Goal: Communication & Community: Answer question/provide support

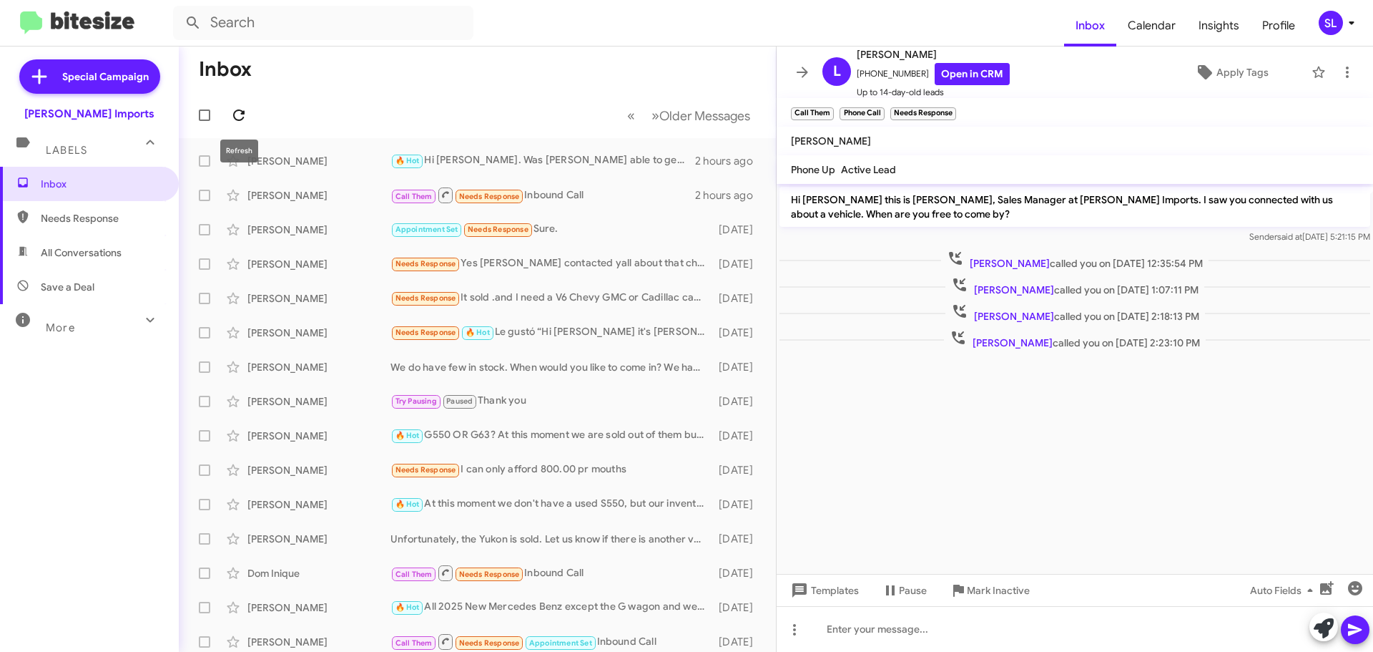
click at [245, 124] on button at bounding box center [239, 115] width 29 height 29
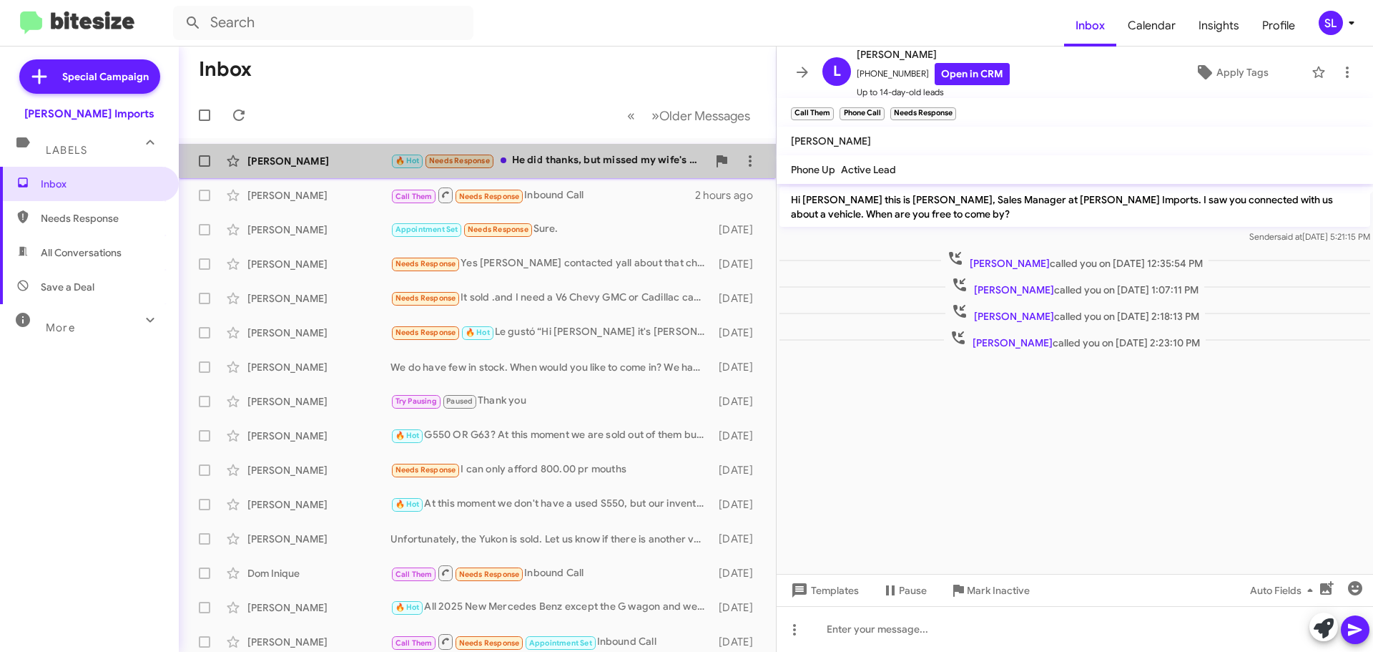
click at [564, 159] on div "🔥 Hot Needs Response He did thanks, but missed my wife's email. Also, do you ha…" at bounding box center [548, 160] width 317 height 16
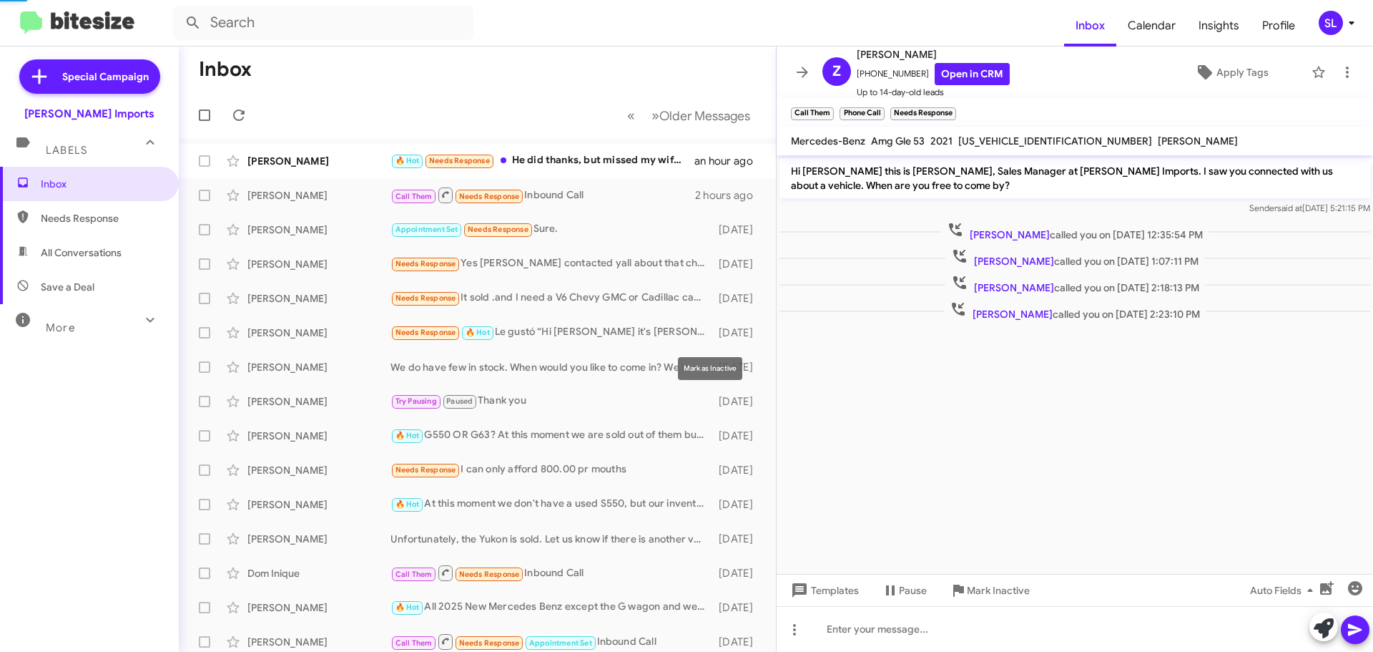
scroll to position [774, 0]
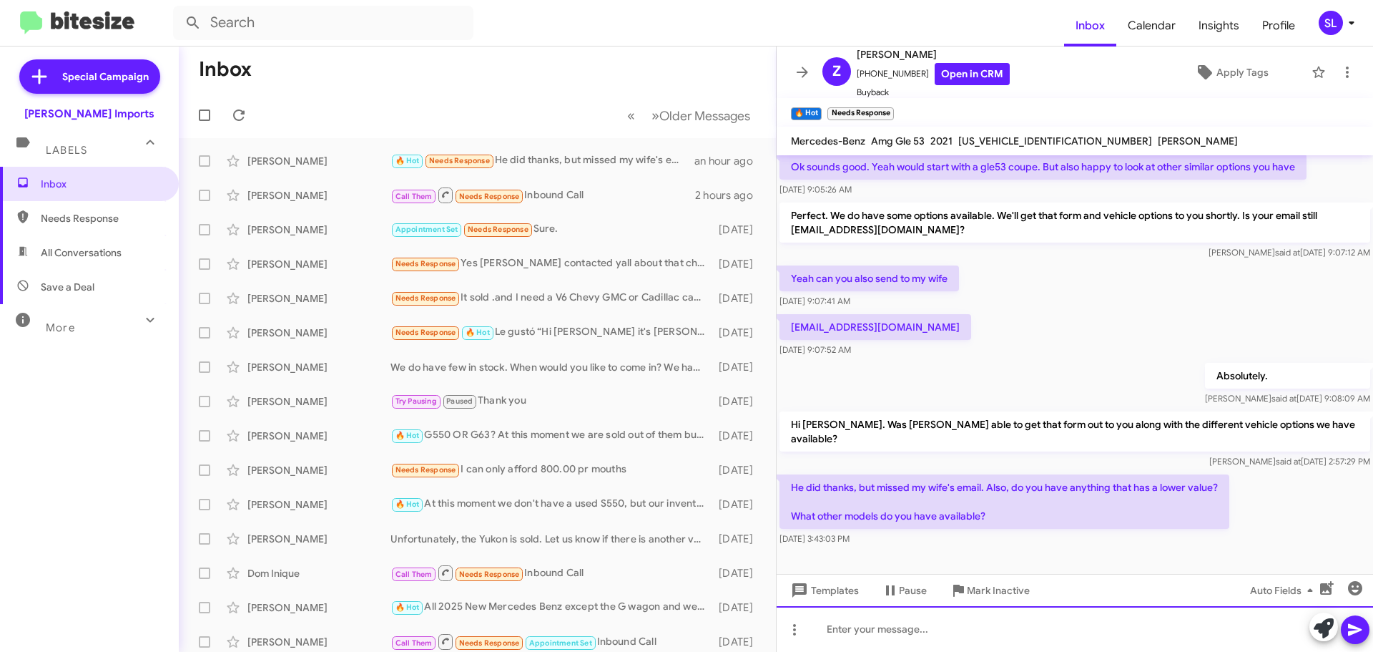
click at [973, 626] on div at bounding box center [1075, 629] width 596 height 46
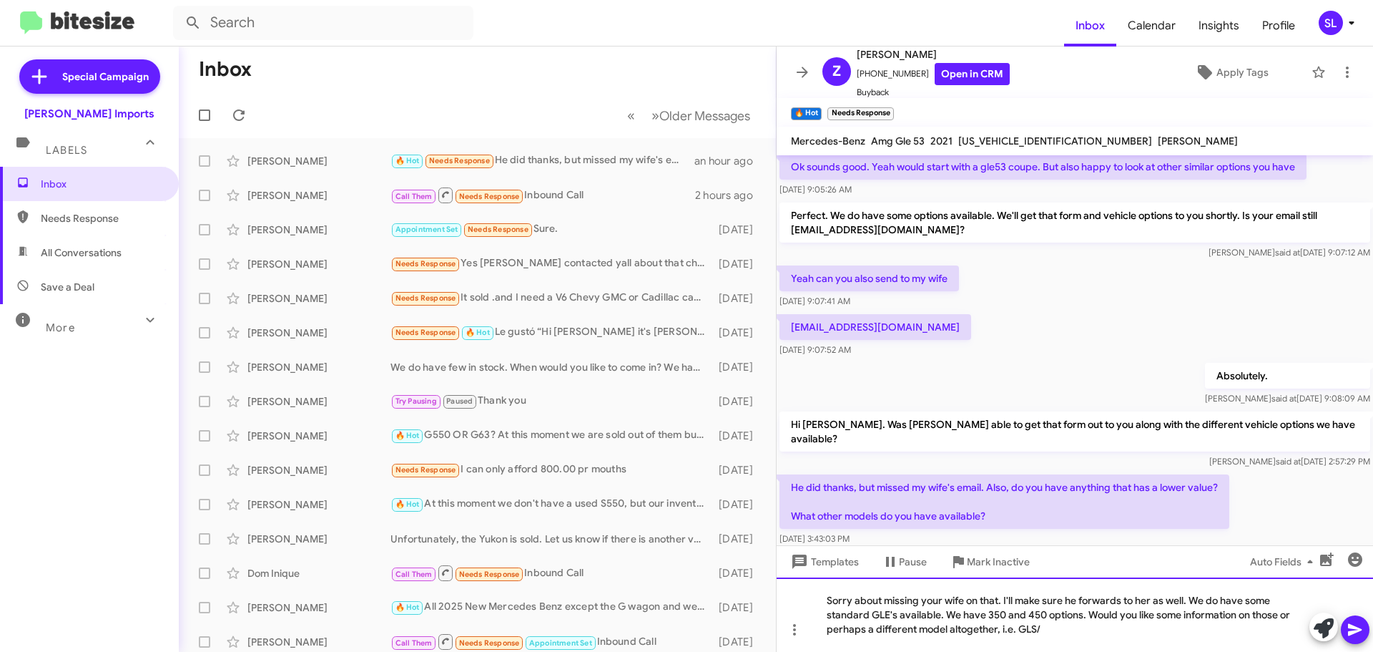
click at [1081, 631] on div "Sorry about missing your wife on that. I'll make sure he forwards to her as wel…" at bounding box center [1075, 614] width 596 height 74
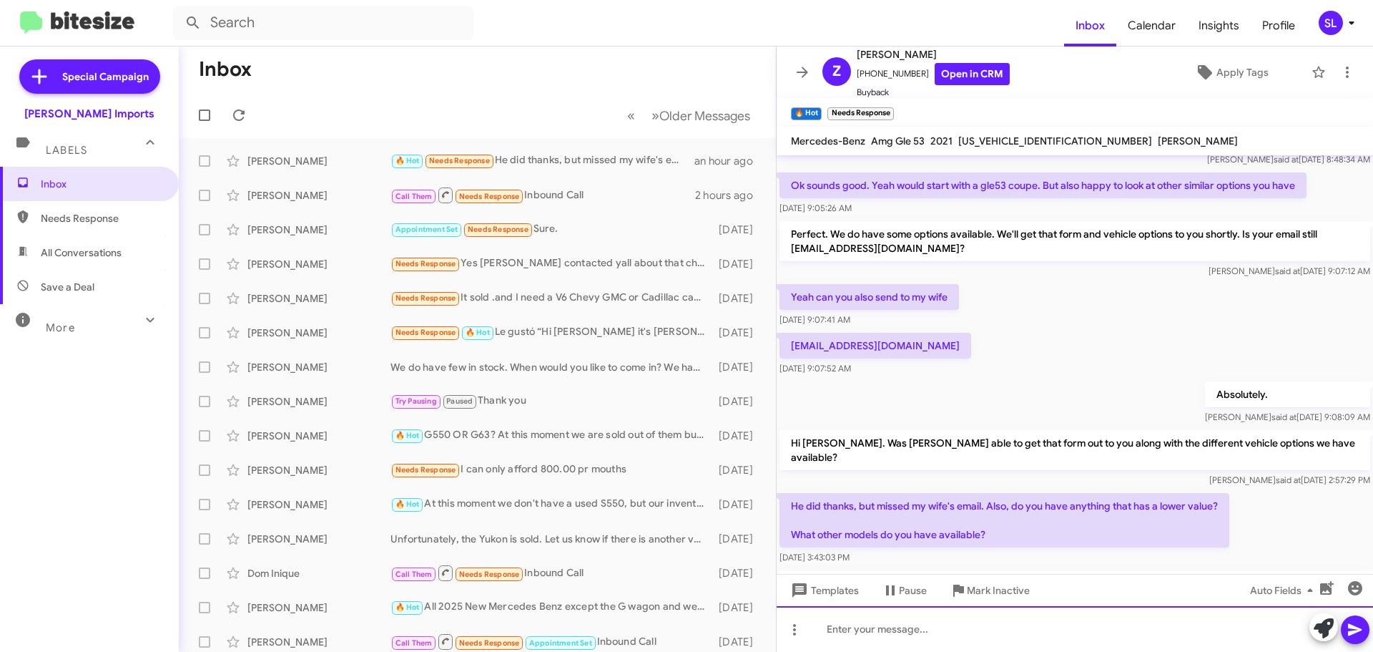
scroll to position [855, 0]
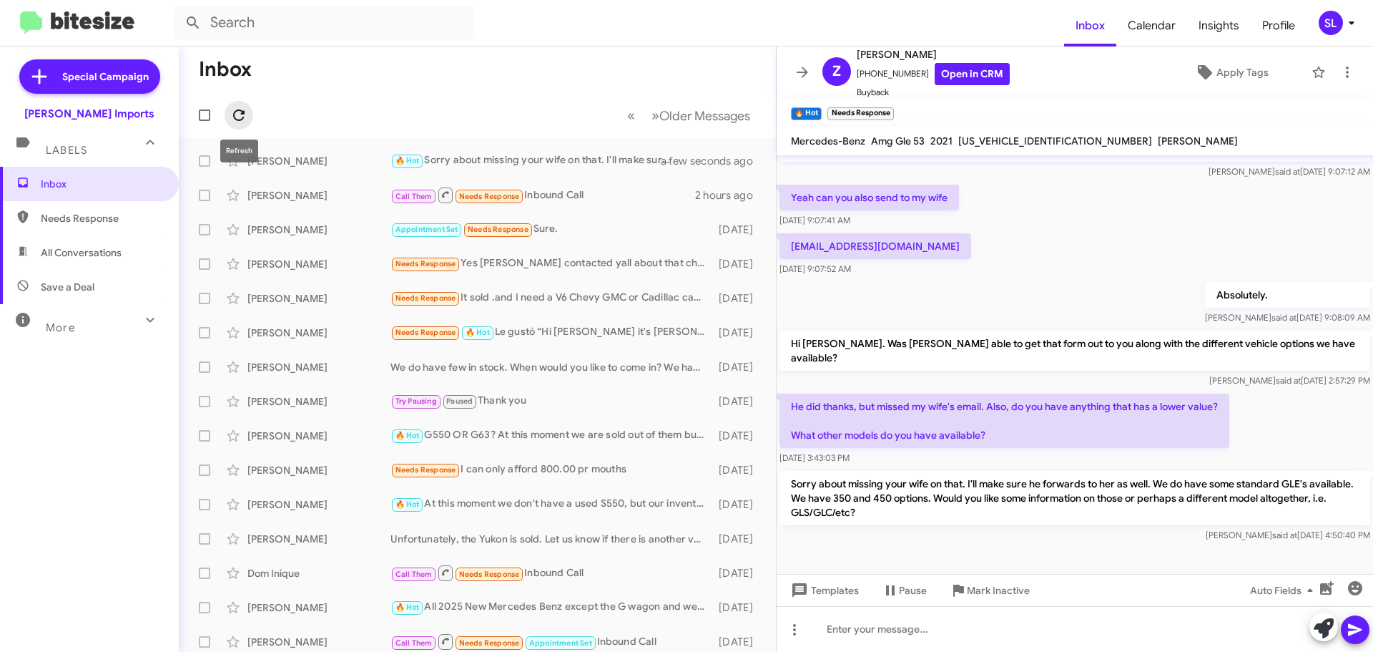
click at [233, 112] on icon at bounding box center [238, 115] width 17 height 17
click at [795, 67] on icon at bounding box center [802, 72] width 17 height 17
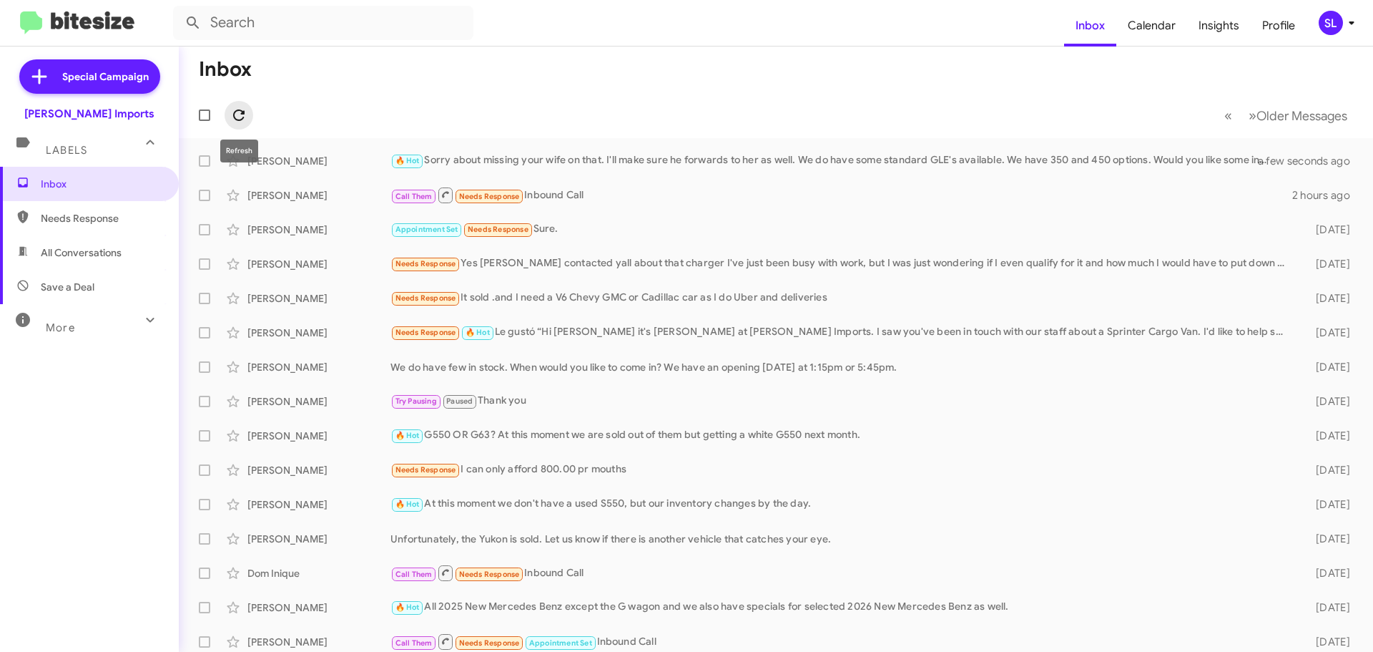
click at [237, 122] on icon at bounding box center [238, 115] width 17 height 17
click at [626, 154] on div "🔥 Hot Sorry about missing your wife on that. I'll make sure he forwards to her …" at bounding box center [847, 160] width 914 height 16
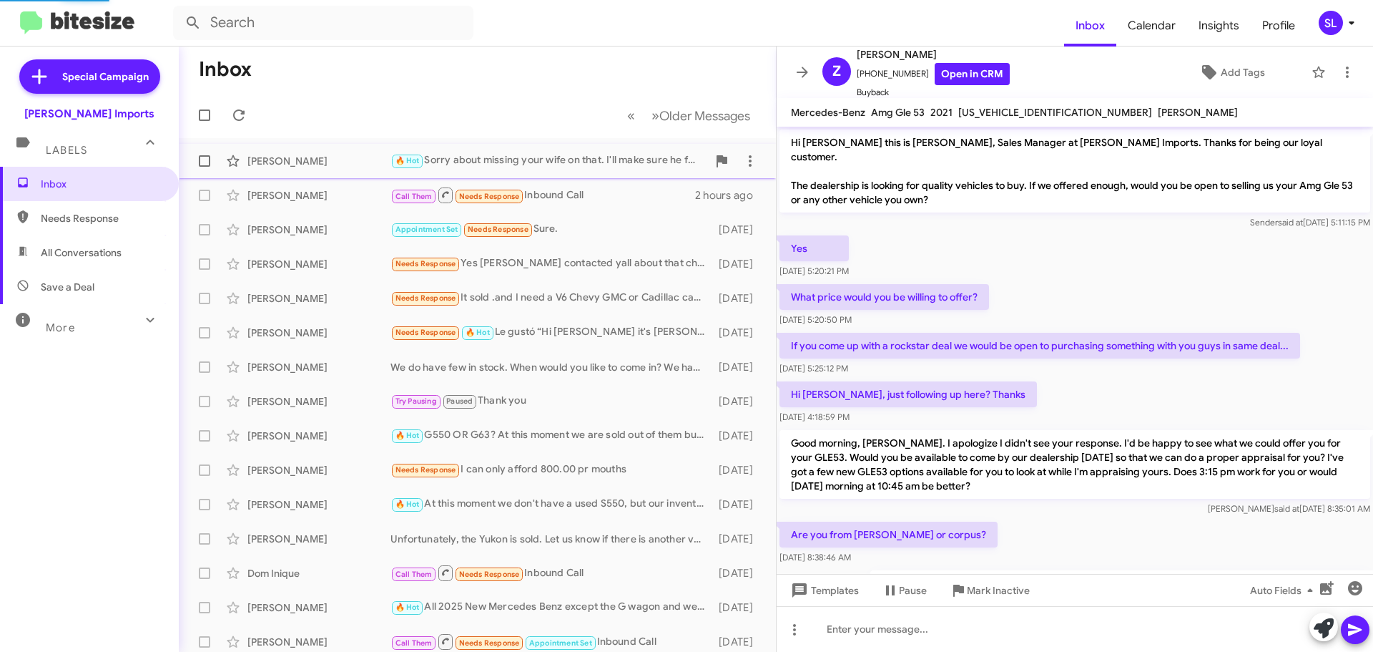
scroll to position [826, 0]
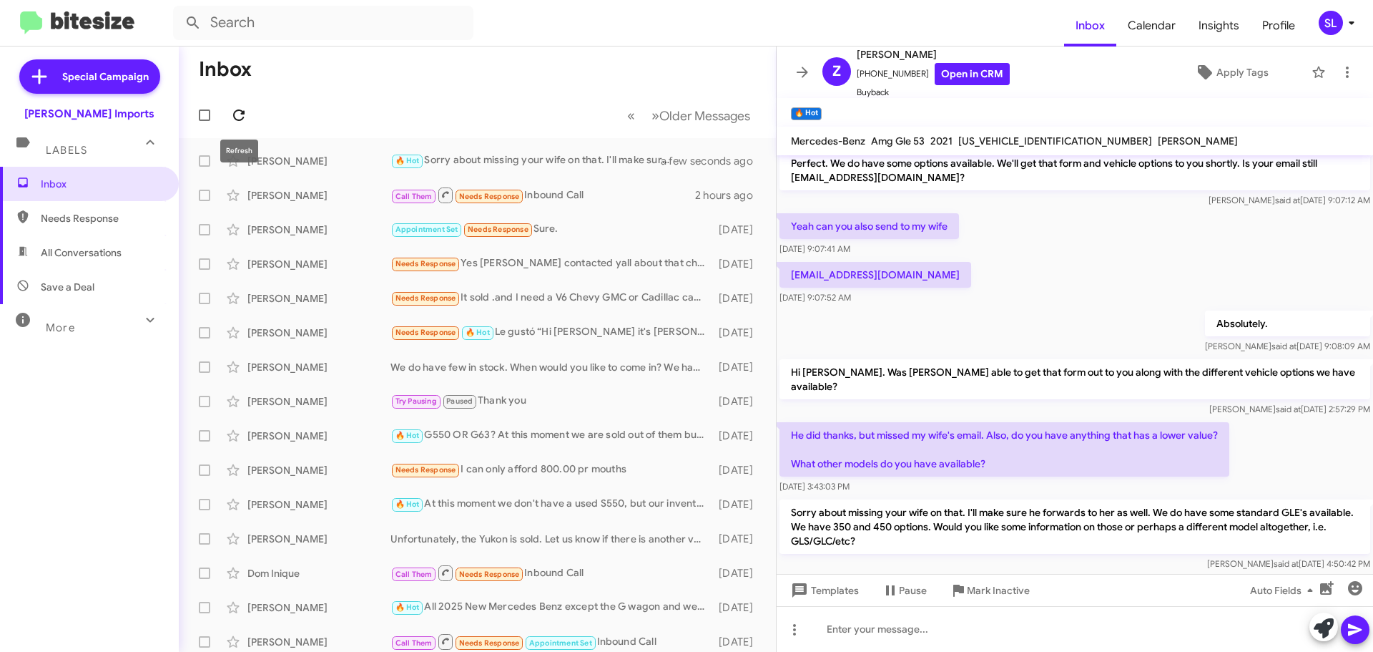
click at [237, 120] on icon at bounding box center [238, 114] width 11 height 11
click at [808, 75] on icon at bounding box center [802, 72] width 17 height 17
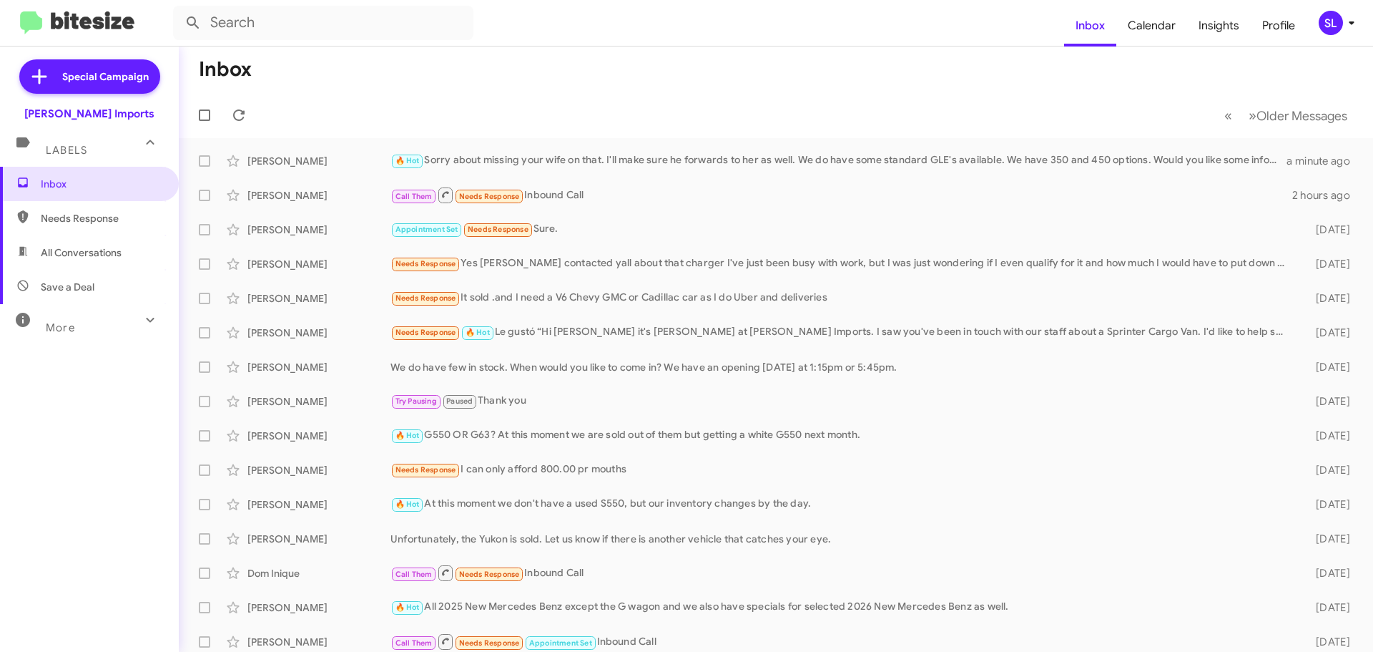
click at [104, 257] on span "All Conversations" at bounding box center [81, 252] width 81 height 14
type input "in:all-conversations"
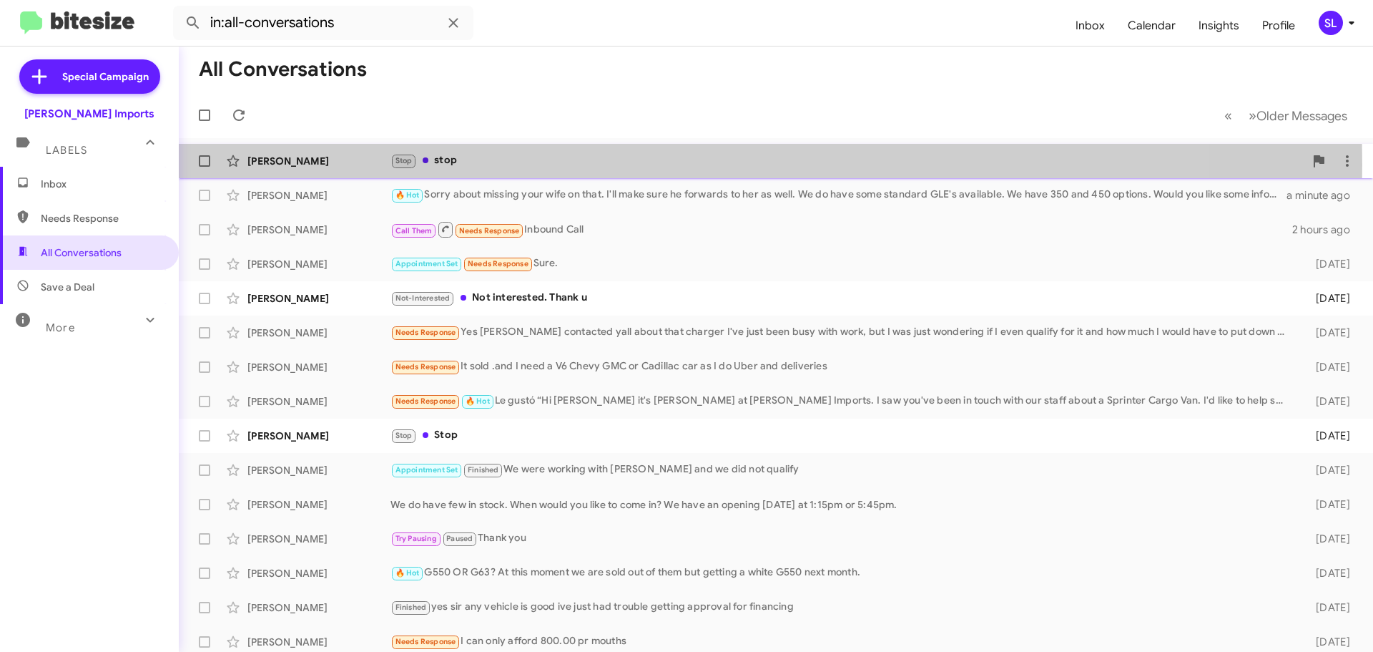
click at [559, 164] on div "Stop stop" at bounding box center [847, 160] width 914 height 16
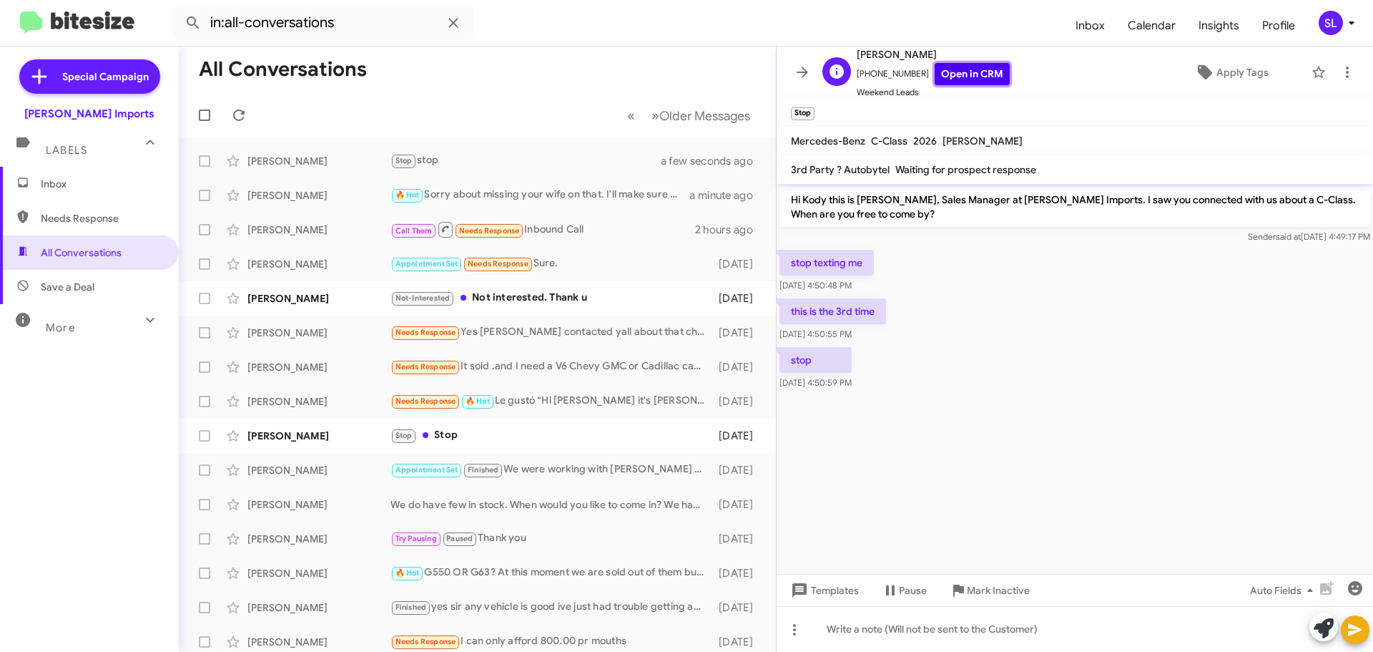
click at [965, 74] on link "Open in CRM" at bounding box center [972, 74] width 75 height 22
click at [80, 175] on span "Inbox" at bounding box center [89, 184] width 179 height 34
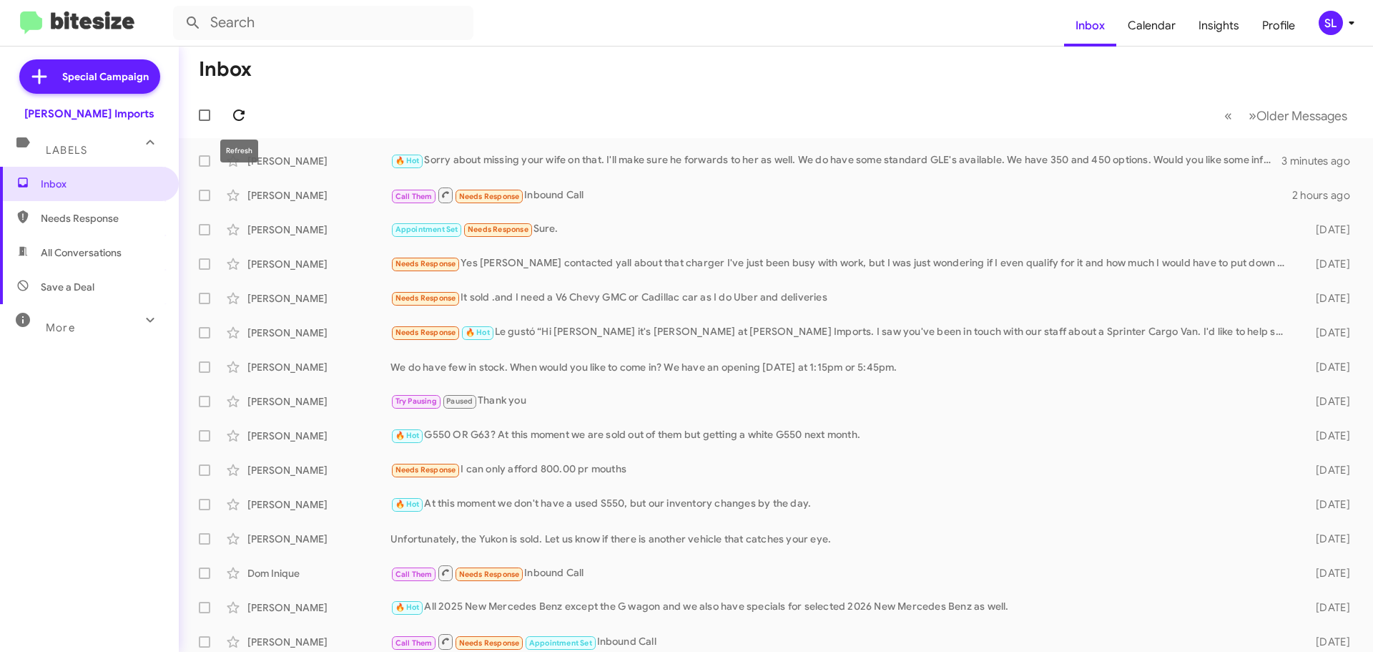
click at [236, 114] on icon at bounding box center [238, 115] width 17 height 17
click at [729, 159] on div "🔥 Hot Sorry about missing your wife on that. I'll make sure he forwards to her …" at bounding box center [847, 160] width 914 height 16
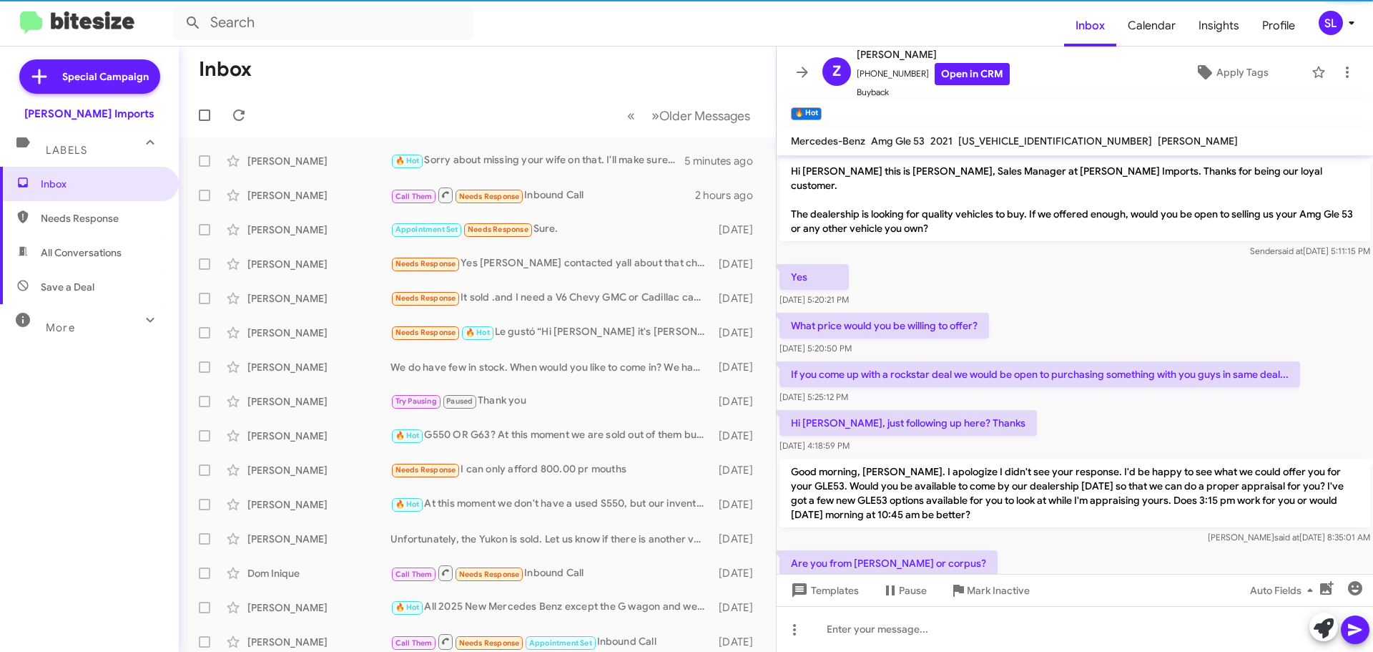
scroll to position [826, 0]
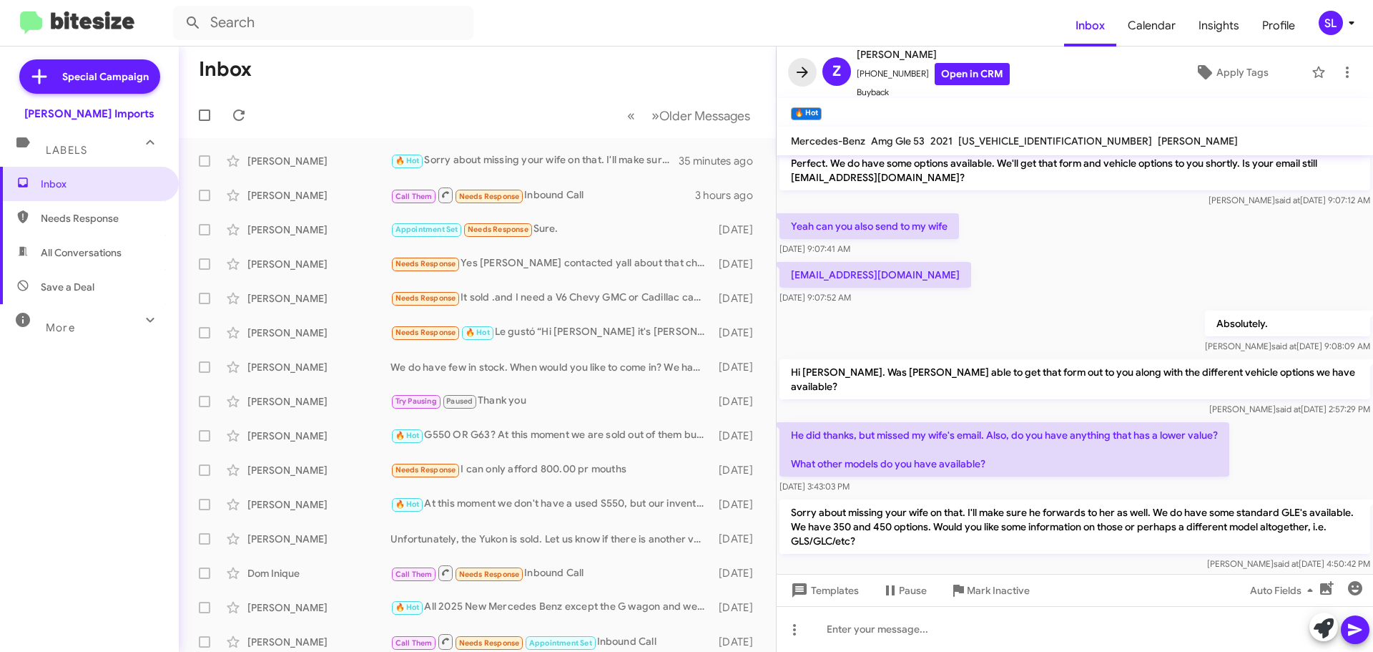
click at [797, 72] on icon at bounding box center [802, 72] width 11 height 11
